Goal: Browse casually: Explore the website without a specific task or goal

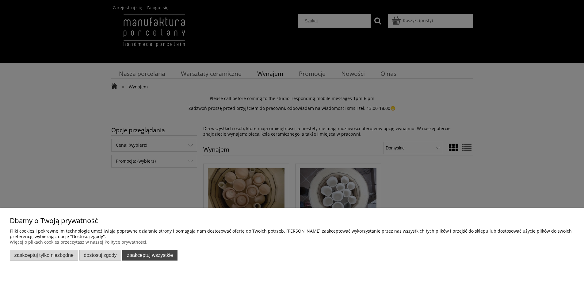
click at [130, 251] on button "Zaakceptuj wszystkie" at bounding box center [149, 255] width 55 height 11
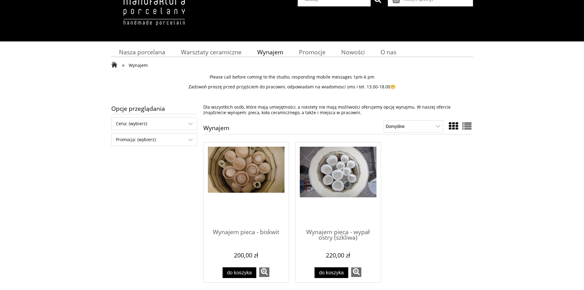
scroll to position [31, 0]
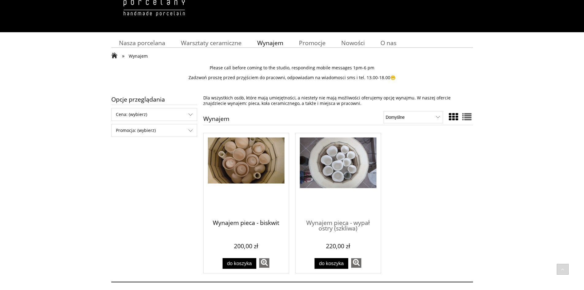
click at [256, 225] on span "Wynajem pieca - biskwit" at bounding box center [246, 223] width 77 height 18
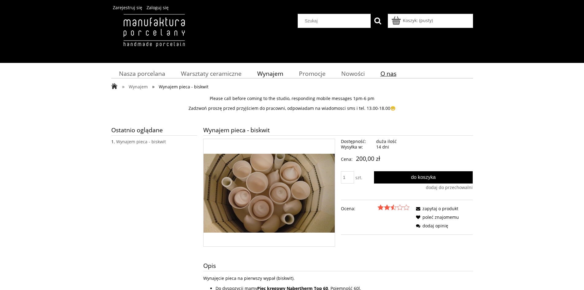
click at [385, 71] on span "O nas" at bounding box center [389, 73] width 16 height 8
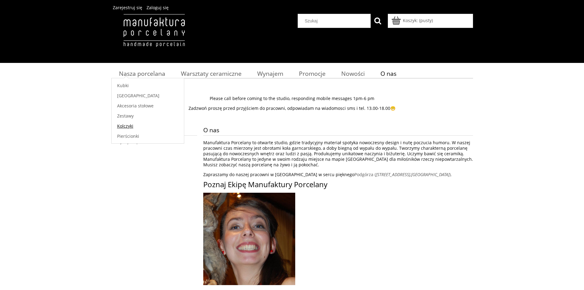
click at [135, 124] on link "Kolczyki" at bounding box center [148, 126] width 72 height 10
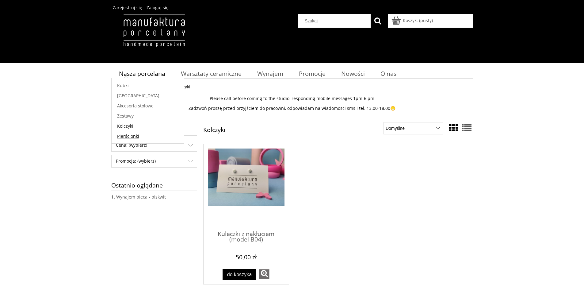
click at [134, 136] on span "Pierścionki" at bounding box center [128, 136] width 22 height 6
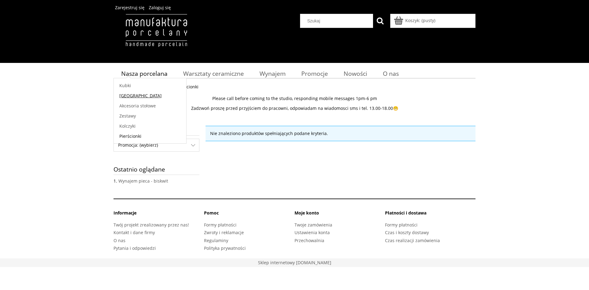
click at [135, 97] on span "[GEOGRAPHIC_DATA]" at bounding box center [140, 96] width 42 height 6
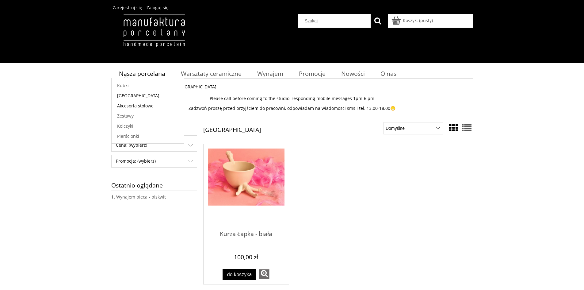
click at [140, 106] on span "Akcesoria stołowe" at bounding box center [135, 106] width 36 height 6
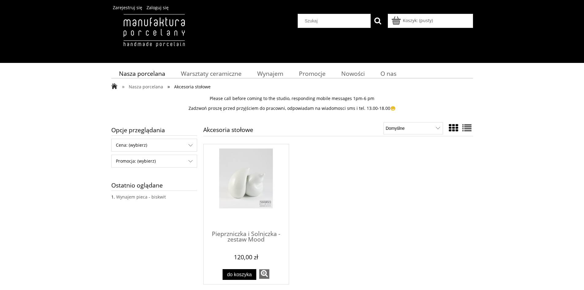
click at [251, 224] on span "Przejdź do produktu Pieprzniczka i Solniczka - zestaw Mood" at bounding box center [246, 186] width 77 height 77
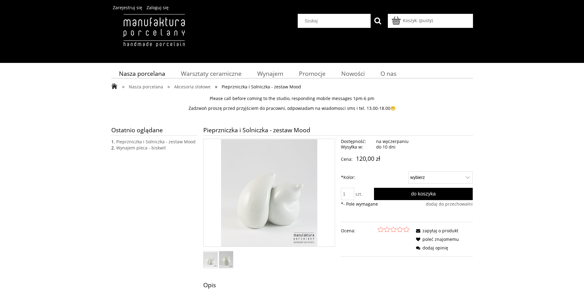
scroll to position [92, 0]
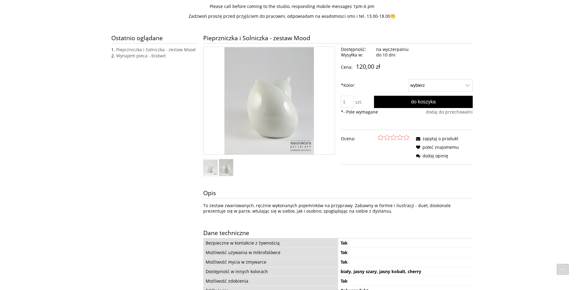
click at [226, 168] on img "Miniaturka 2 z 2. SP-b3_web.jpg. Naciśnij Enter lub spację, aby otworzyć wybran…" at bounding box center [226, 167] width 14 height 17
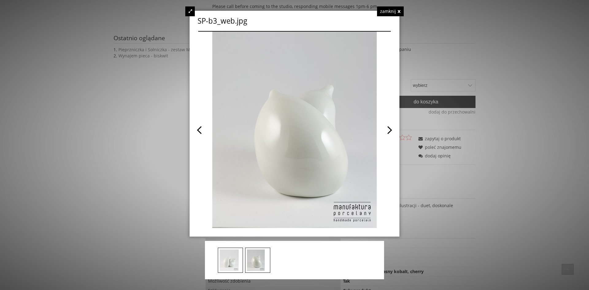
click at [386, 13] on div "zamknij" at bounding box center [390, 11] width 27 height 10
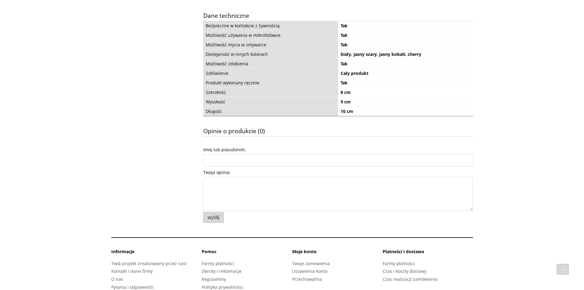
scroll to position [325, 0]
